Goal: Task Accomplishment & Management: Use online tool/utility

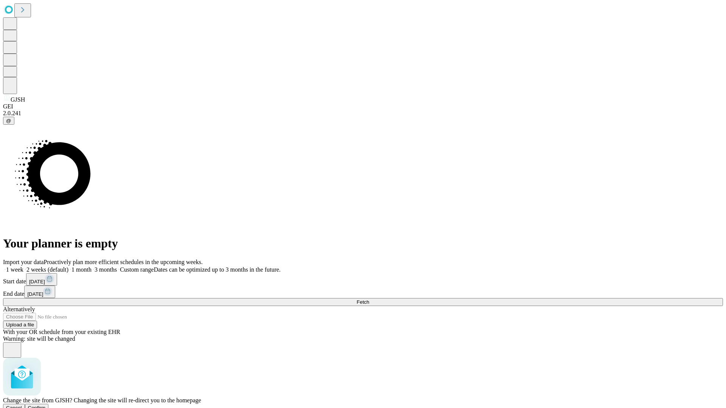
click at [46, 405] on span "Confirm" at bounding box center [37, 408] width 18 height 6
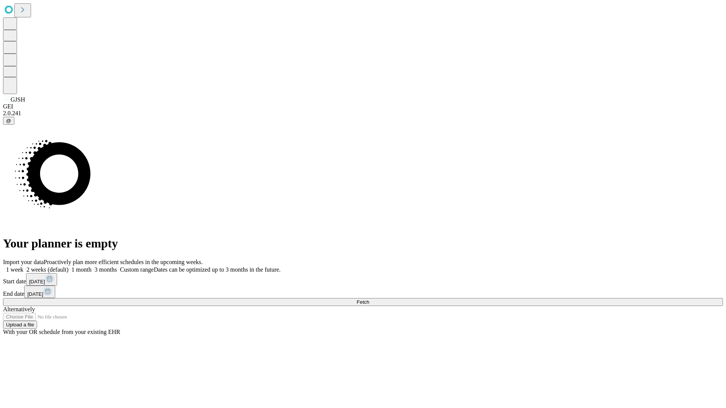
click at [91, 266] on label "1 month" at bounding box center [79, 269] width 23 height 6
click at [369, 299] on span "Fetch" at bounding box center [362, 302] width 12 height 6
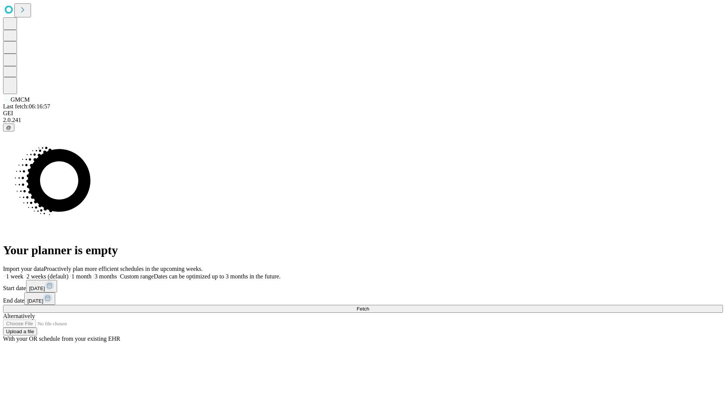
click at [369, 306] on span "Fetch" at bounding box center [362, 309] width 12 height 6
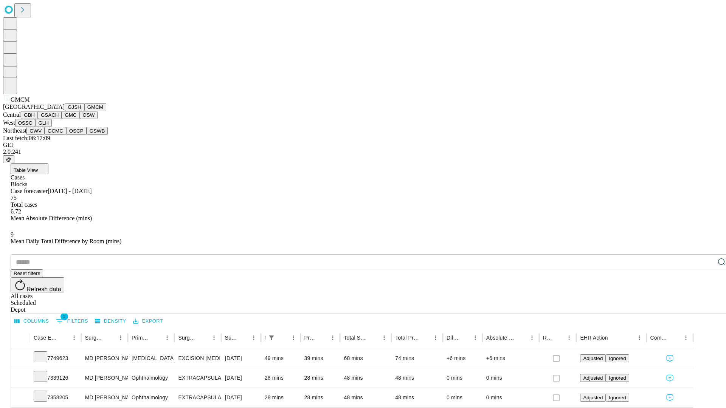
click at [38, 119] on button "GBH" at bounding box center [29, 115] width 17 height 8
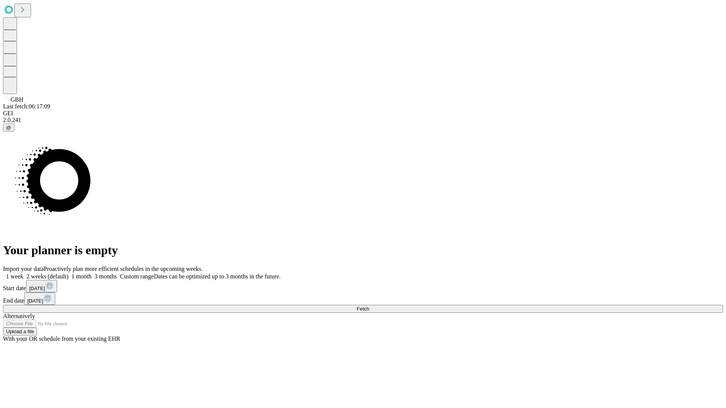
click at [91, 273] on label "1 month" at bounding box center [79, 276] width 23 height 6
click at [369, 306] on span "Fetch" at bounding box center [362, 309] width 12 height 6
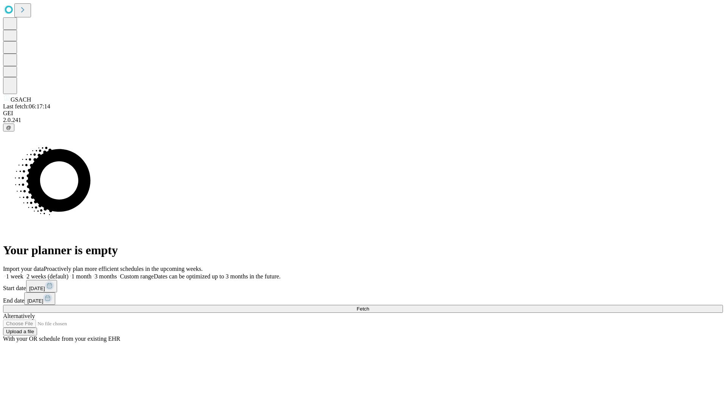
click at [91, 273] on label "1 month" at bounding box center [79, 276] width 23 height 6
click at [369, 306] on span "Fetch" at bounding box center [362, 309] width 12 height 6
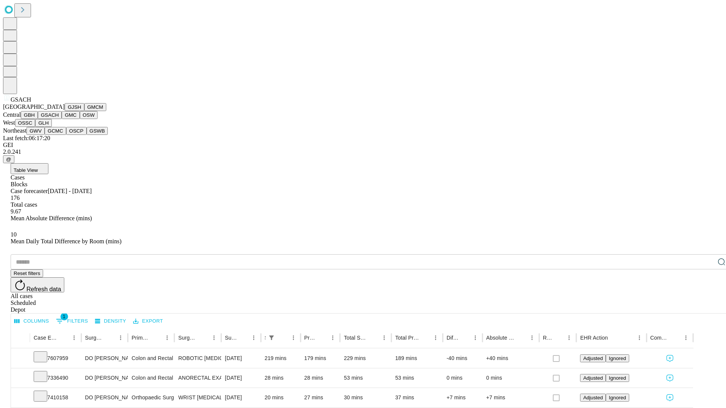
click at [62, 119] on button "GMC" at bounding box center [71, 115] width 18 height 8
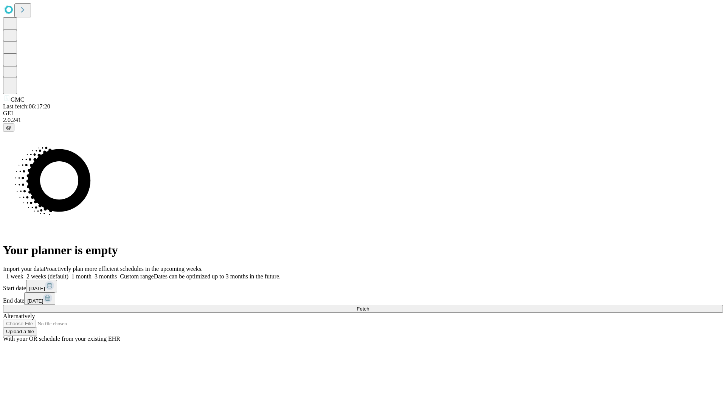
click at [91, 273] on label "1 month" at bounding box center [79, 276] width 23 height 6
click at [369, 306] on span "Fetch" at bounding box center [362, 309] width 12 height 6
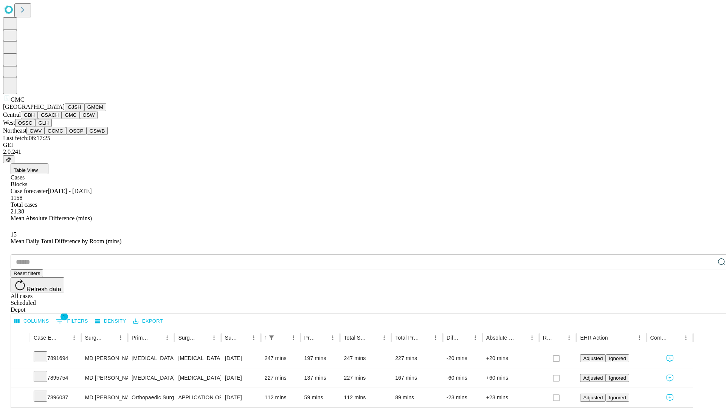
click at [80, 119] on button "OSW" at bounding box center [89, 115] width 18 height 8
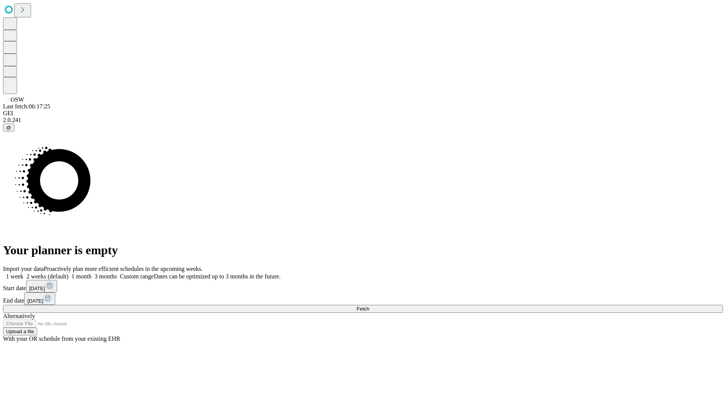
click at [91, 273] on label "1 month" at bounding box center [79, 276] width 23 height 6
click at [369, 306] on span "Fetch" at bounding box center [362, 309] width 12 height 6
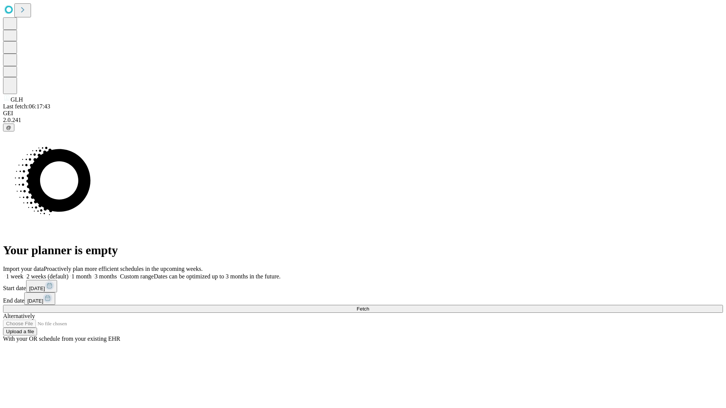
click at [91, 273] on label "1 month" at bounding box center [79, 276] width 23 height 6
click at [369, 306] on span "Fetch" at bounding box center [362, 309] width 12 height 6
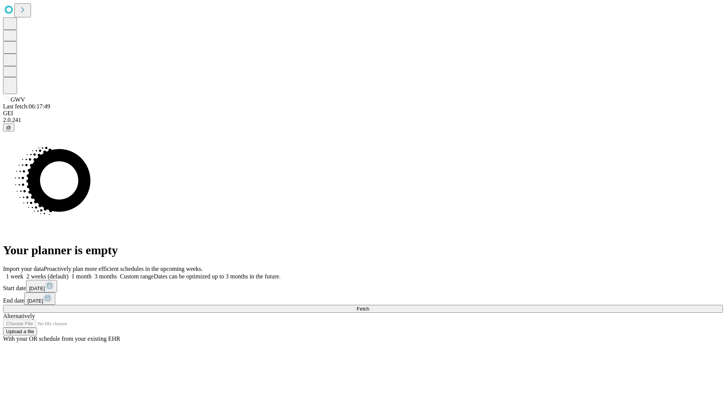
click at [369, 306] on span "Fetch" at bounding box center [362, 309] width 12 height 6
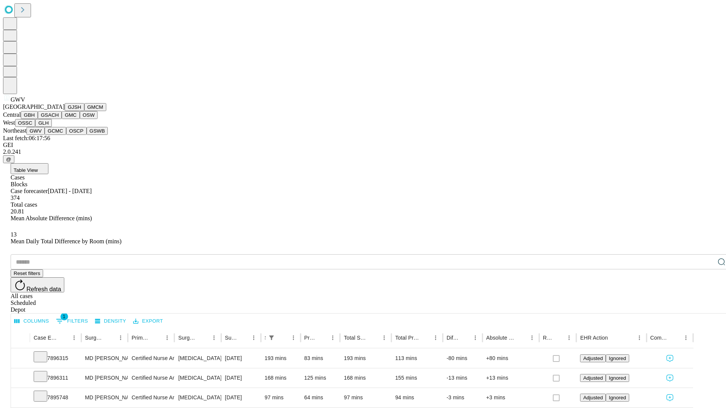
click at [59, 135] on button "GCMC" at bounding box center [56, 131] width 22 height 8
